Goal: Navigation & Orientation: Find specific page/section

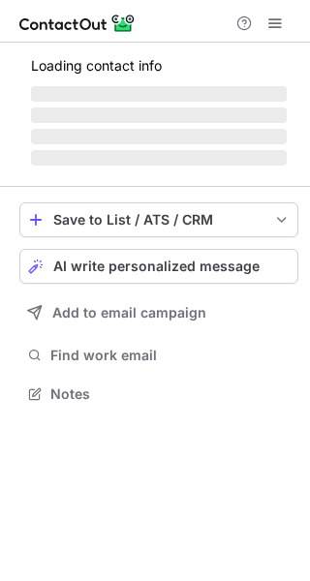
scroll to position [9, 10]
